Goal: Entertainment & Leisure: Browse casually

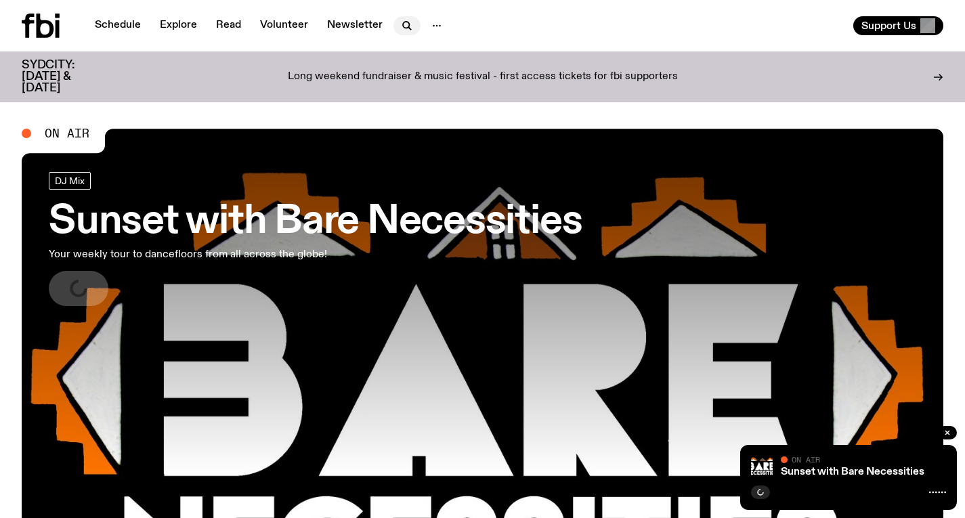
click at [399, 20] on icon "button" at bounding box center [407, 26] width 16 height 16
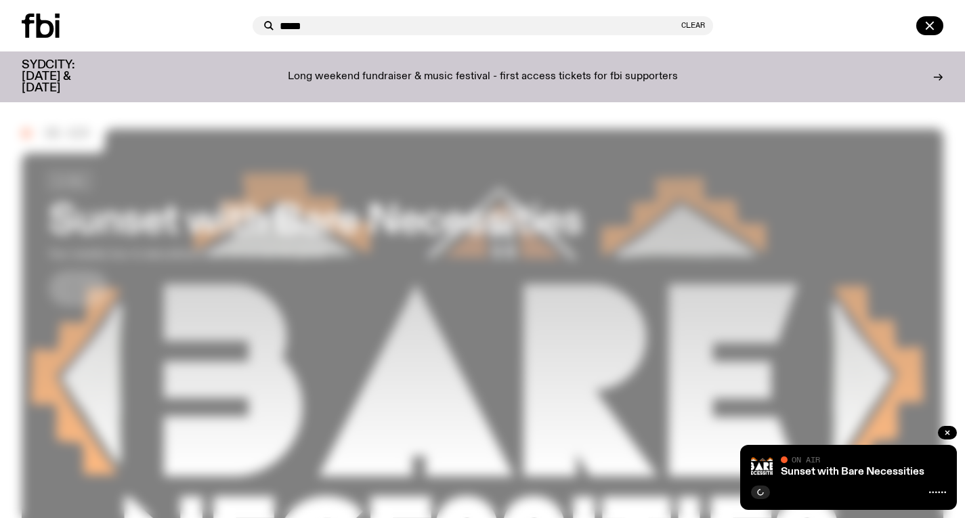
type input "******"
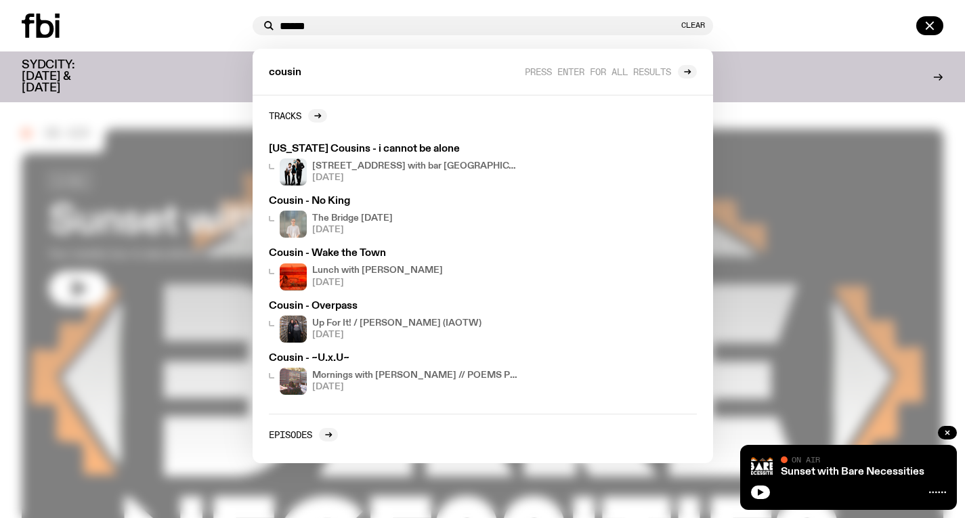
click at [207, 110] on div at bounding box center [482, 259] width 965 height 518
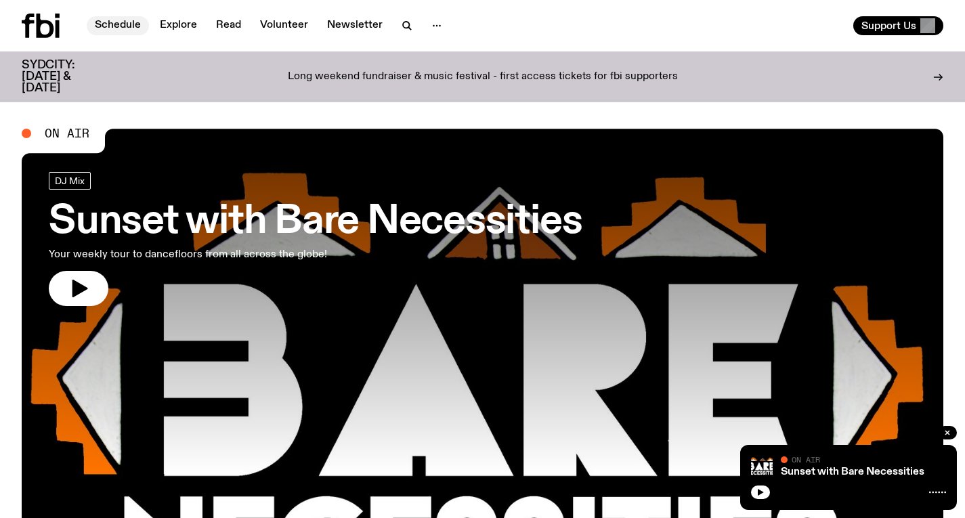
click at [114, 26] on link "Schedule" at bounding box center [118, 25] width 62 height 19
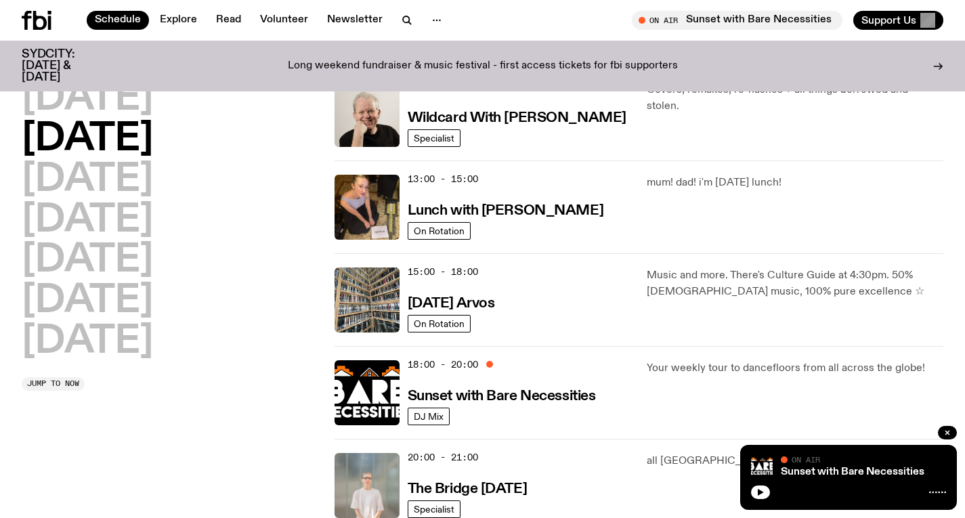
scroll to position [331, 0]
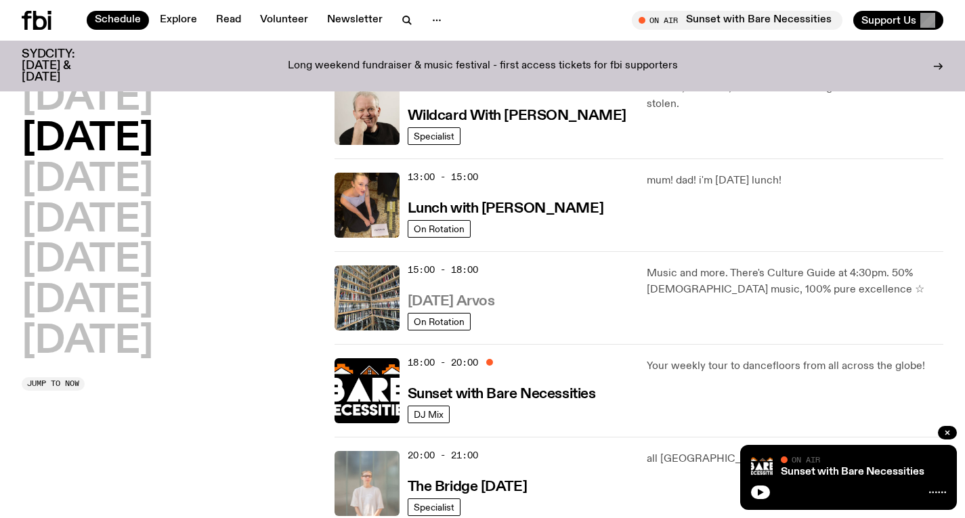
click at [458, 309] on h3 "Tuesday Arvos" at bounding box center [451, 302] width 87 height 14
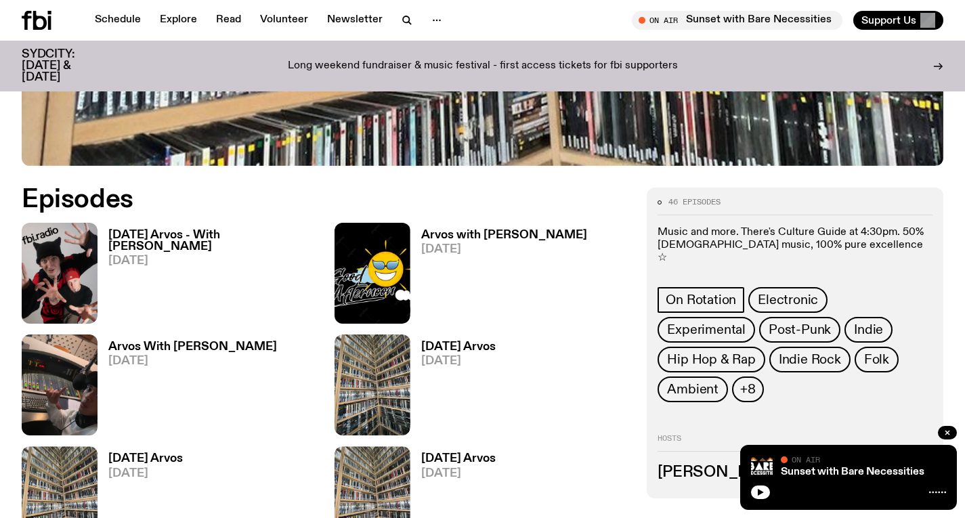
scroll to position [558, 0]
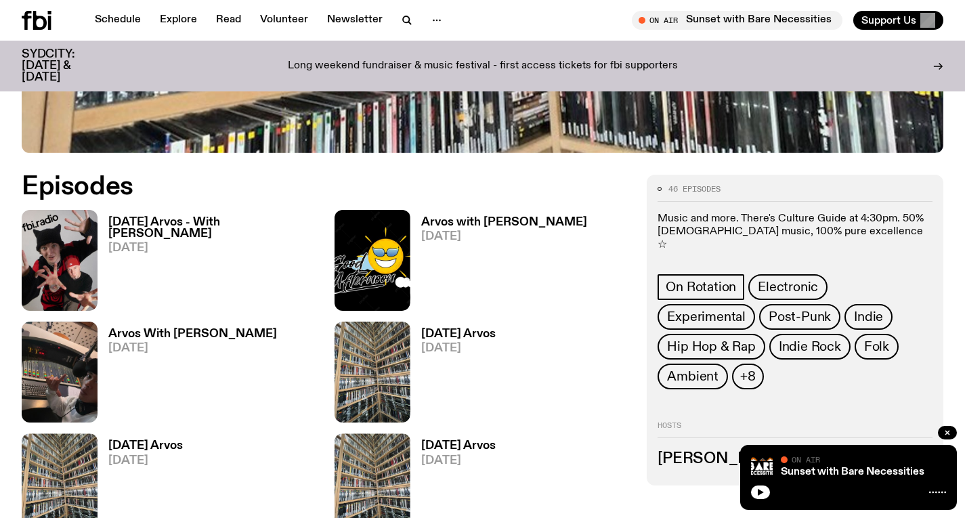
click at [216, 221] on h3 "[DATE] Arvos - With [PERSON_NAME]" at bounding box center [213, 228] width 210 height 23
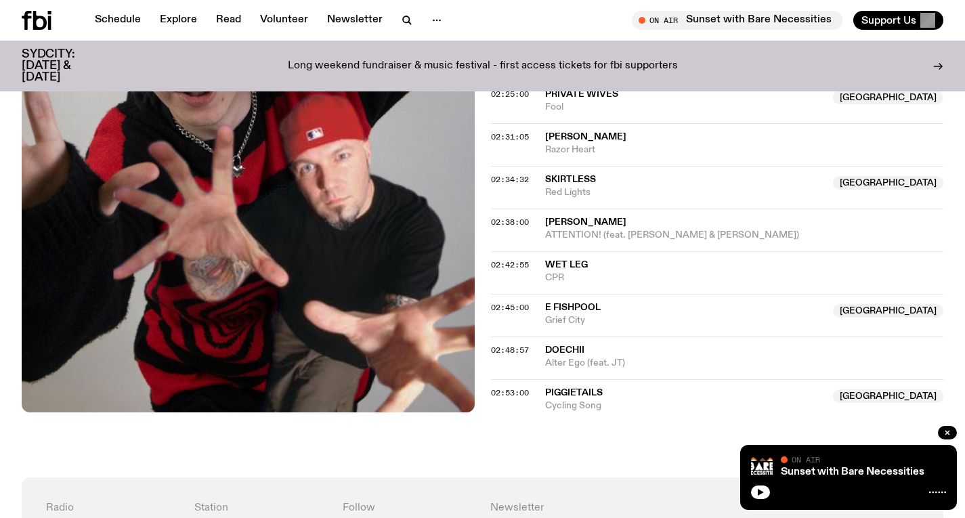
scroll to position [1961, 0]
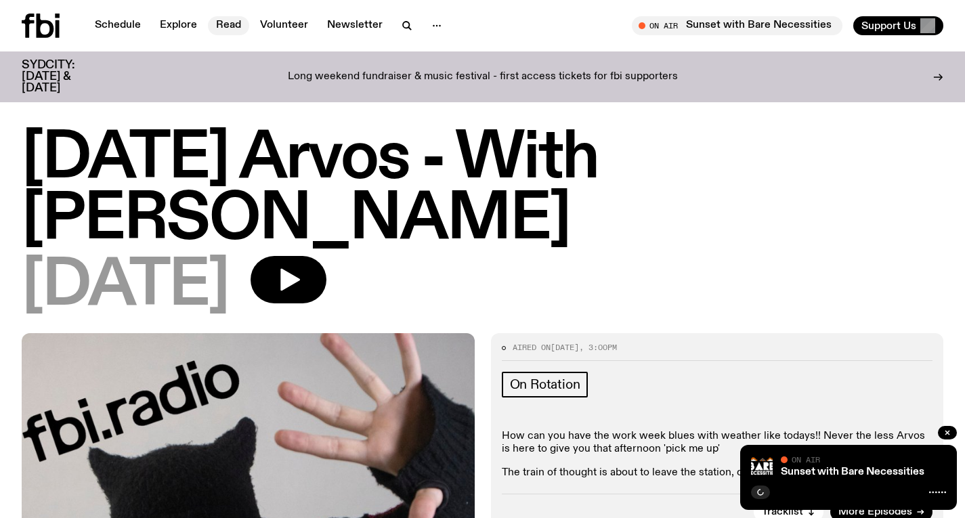
click at [221, 20] on link "Read" at bounding box center [228, 25] width 41 height 19
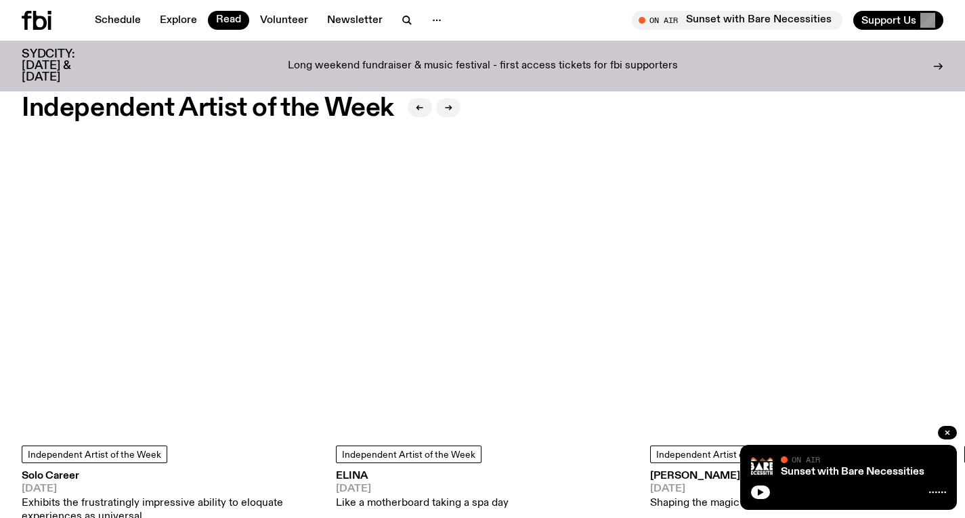
scroll to position [1118, 0]
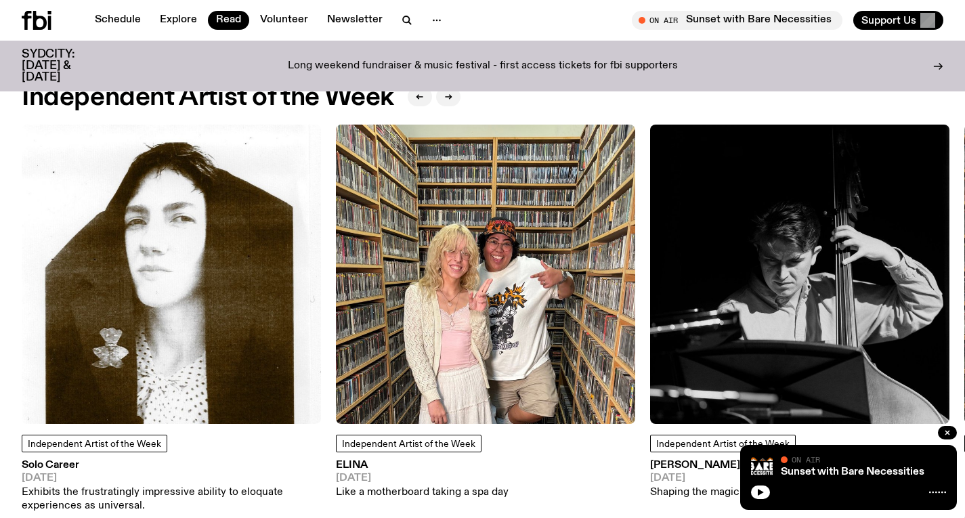
click at [183, 339] on img at bounding box center [171, 274] width 299 height 299
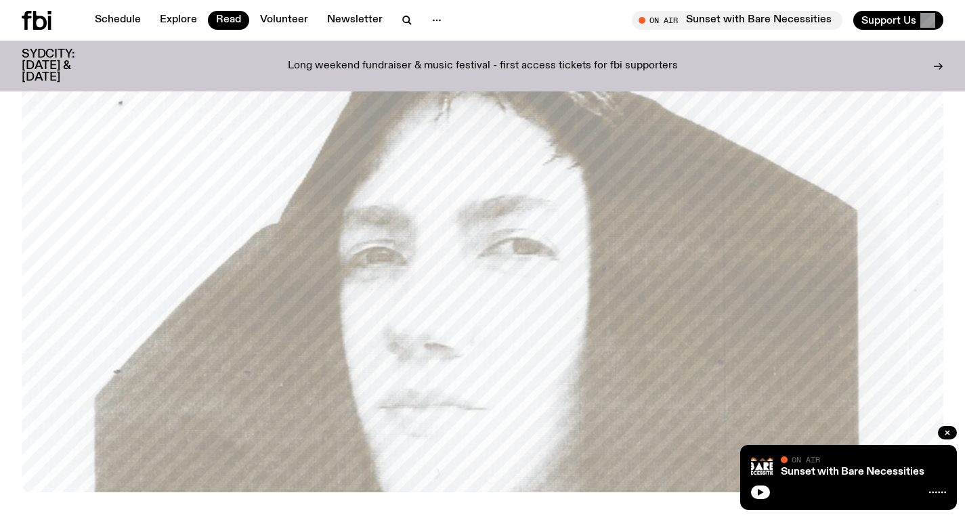
scroll to position [94, 0]
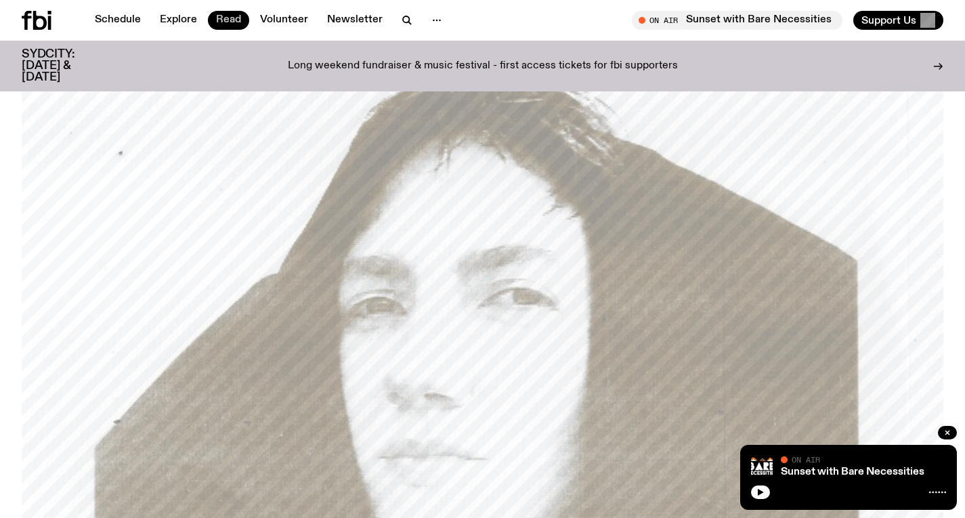
click at [238, 19] on link "Read" at bounding box center [228, 20] width 41 height 19
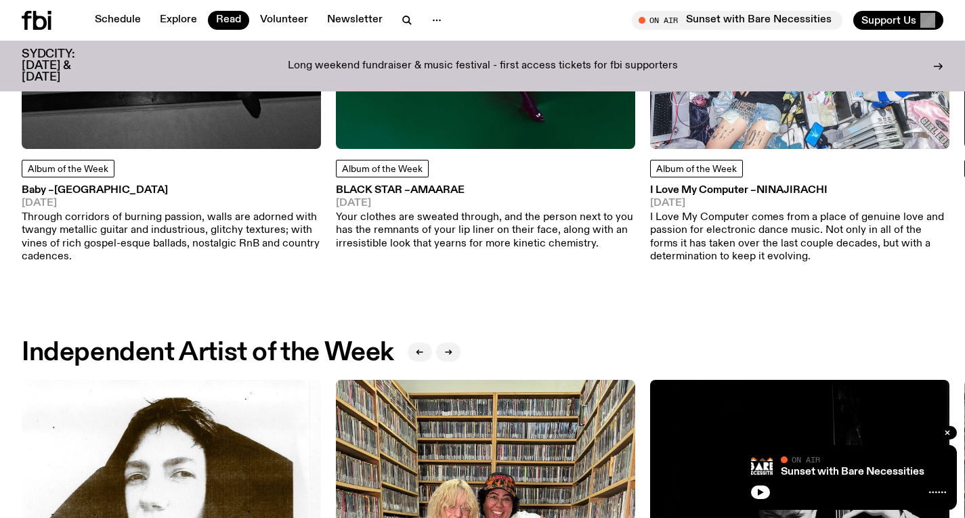
scroll to position [819, 0]
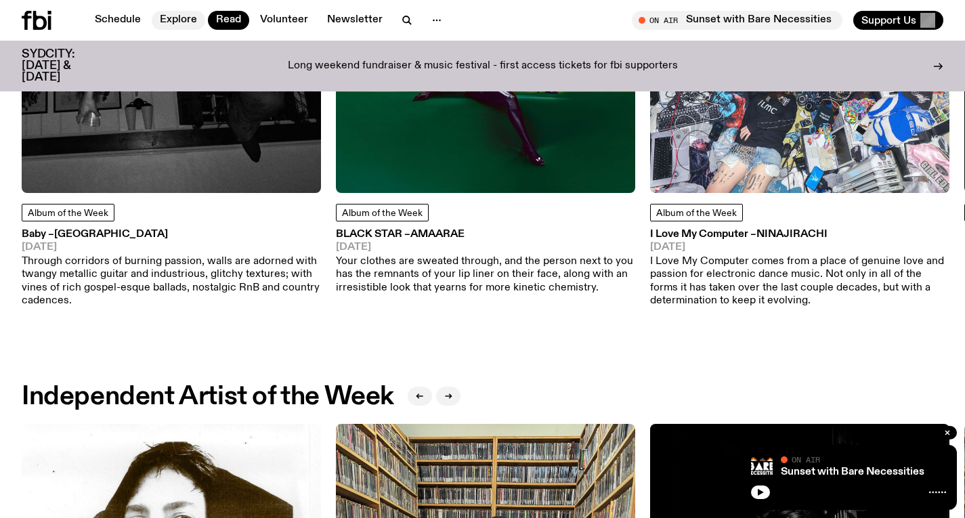
click at [184, 18] on link "Explore" at bounding box center [179, 20] width 54 height 19
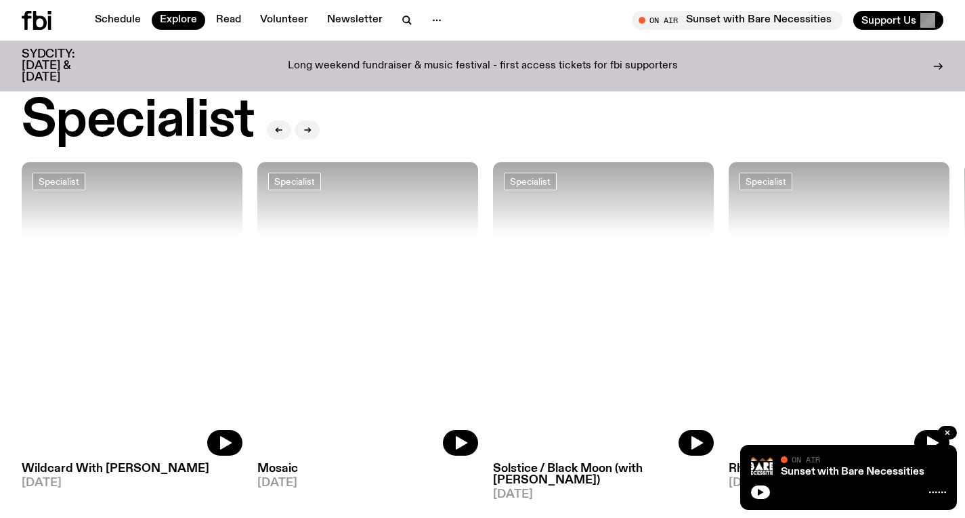
scroll to position [1000, 0]
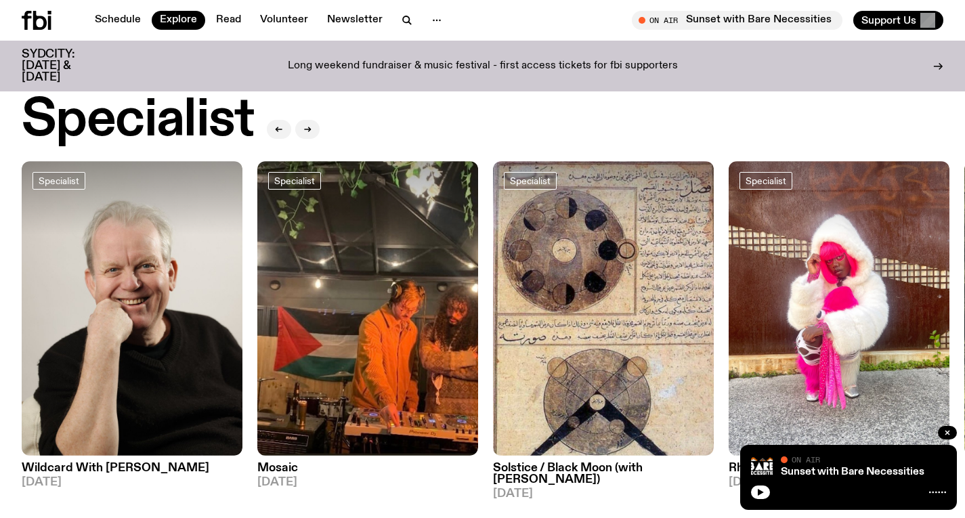
click at [45, 22] on icon at bounding box center [40, 20] width 14 height 19
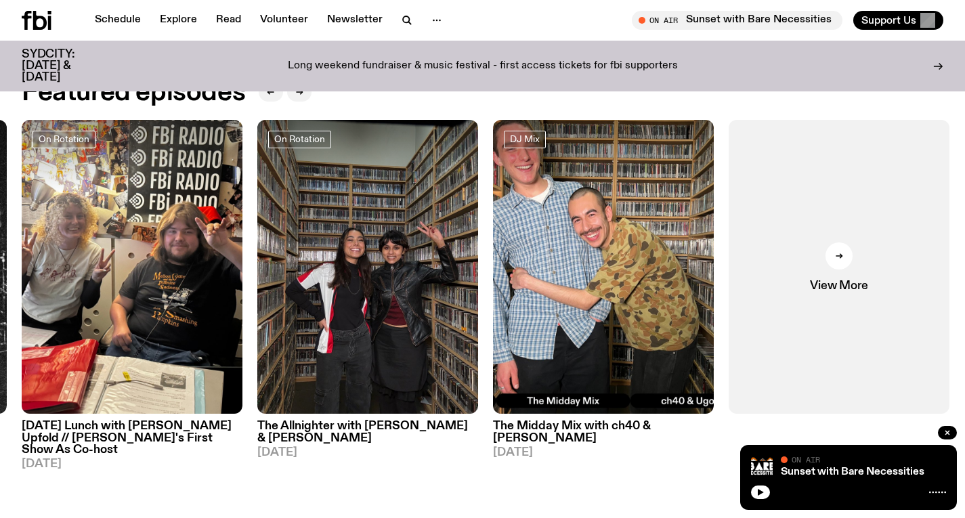
scroll to position [627, 0]
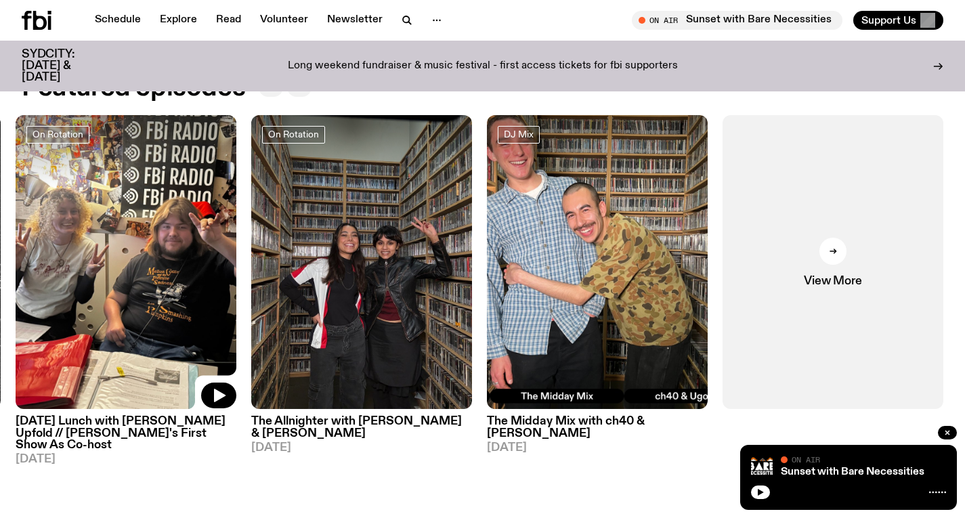
click at [165, 285] on img at bounding box center [126, 262] width 221 height 295
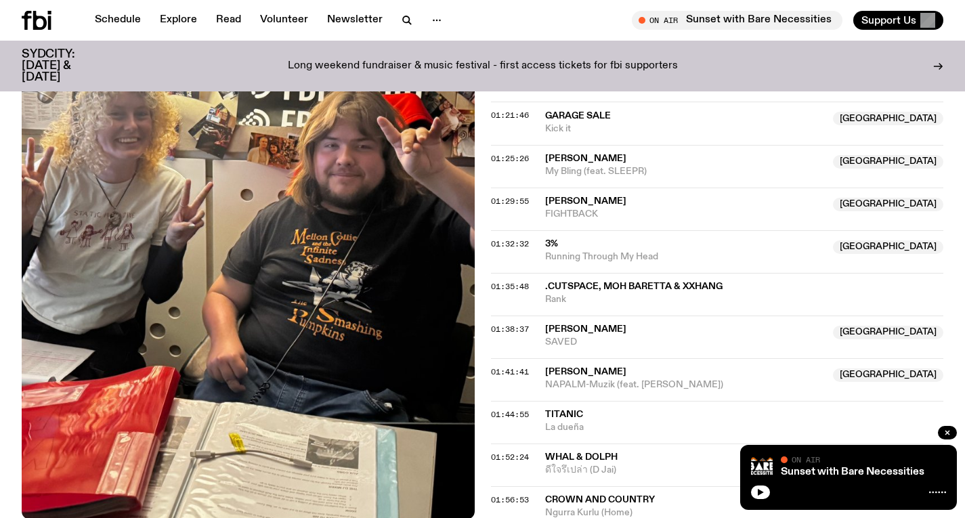
scroll to position [1433, 0]
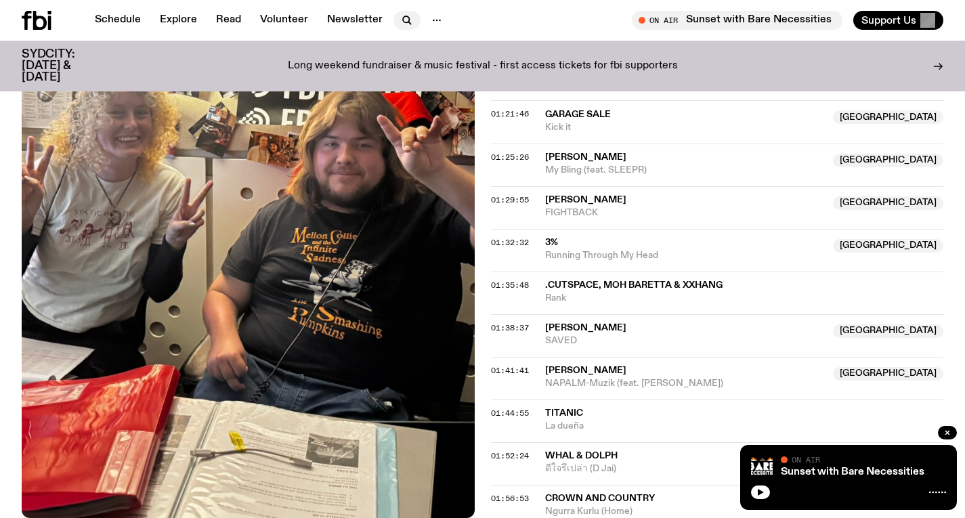
click at [406, 26] on icon "button" at bounding box center [407, 20] width 16 height 16
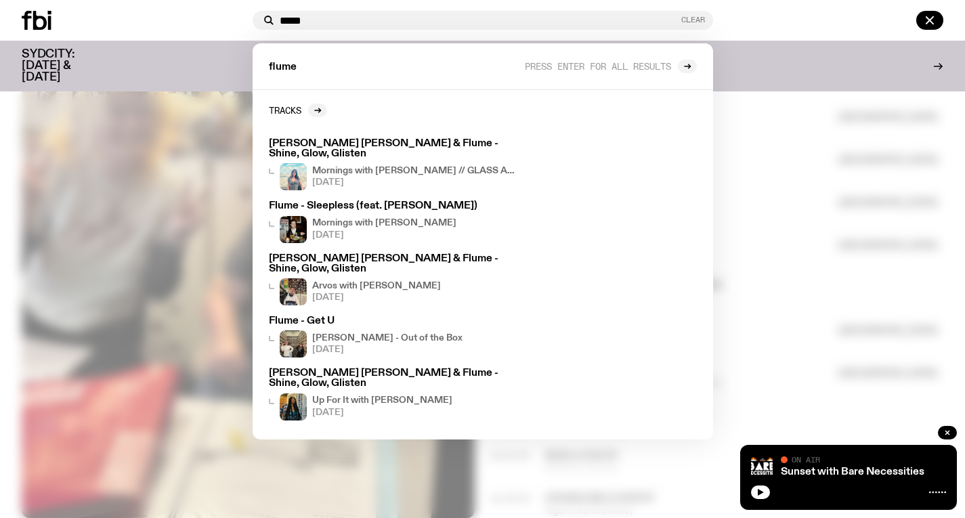
type input "*****"
click at [699, 22] on button "Clear" at bounding box center [693, 19] width 24 height 7
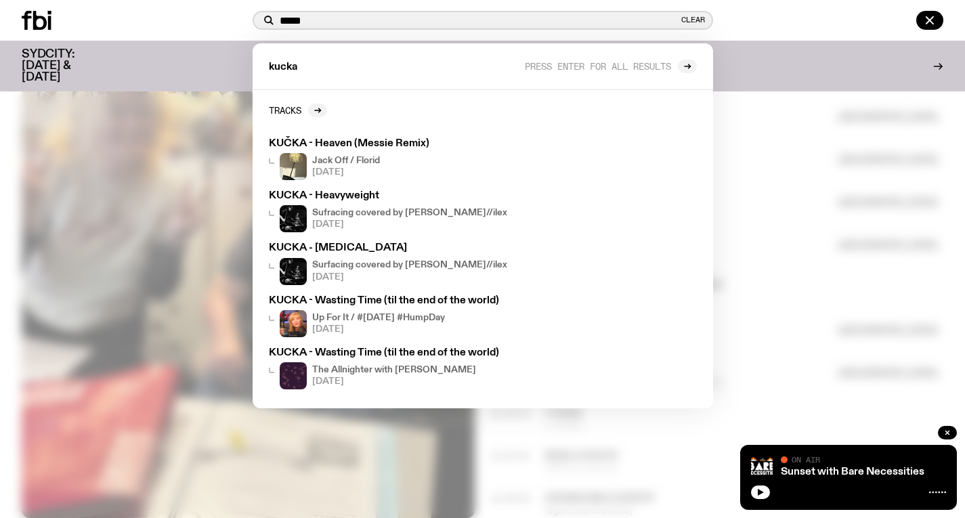
type input "*****"
click at [733, 143] on div at bounding box center [482, 259] width 965 height 518
